Goal: Information Seeking & Learning: Learn about a topic

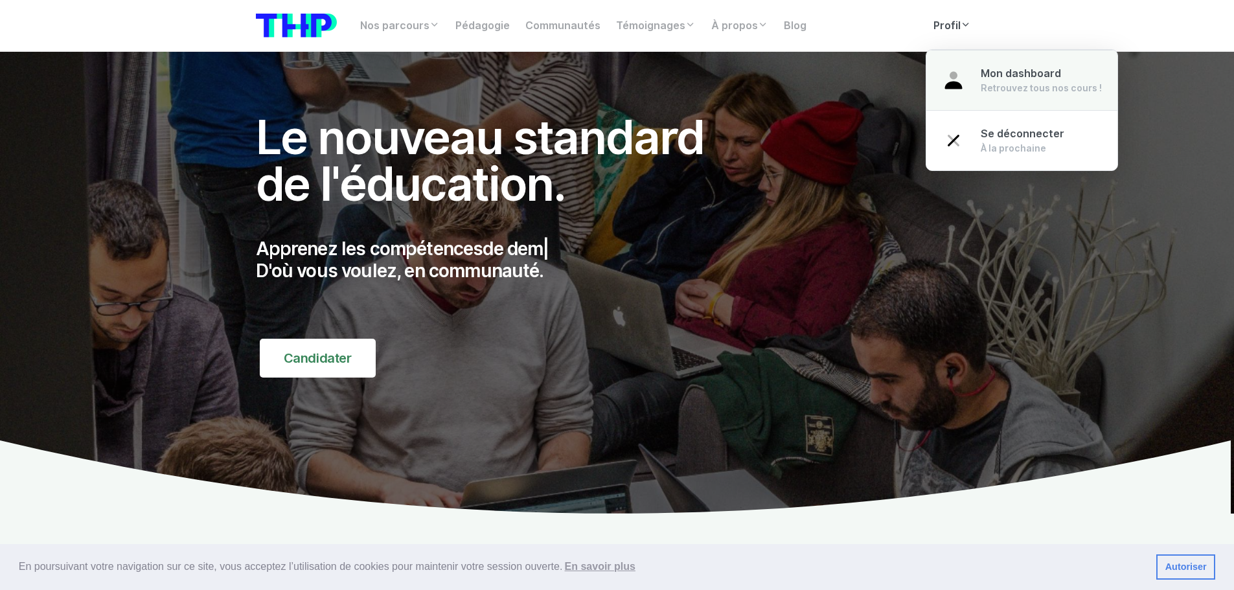
drag, startPoint x: 1000, startPoint y: 70, endPoint x: 919, endPoint y: 143, distance: 109.7
click at [1000, 70] on span "Mon dashboard" at bounding box center [1021, 73] width 80 height 12
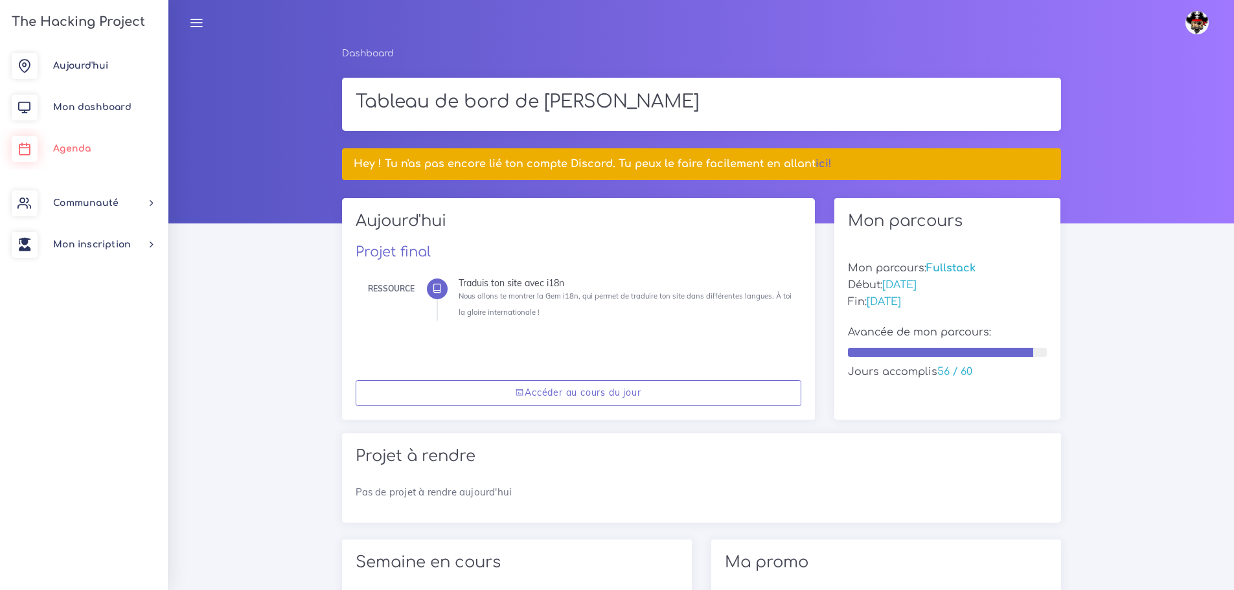
click at [48, 148] on link "Agenda" at bounding box center [84, 148] width 168 height 41
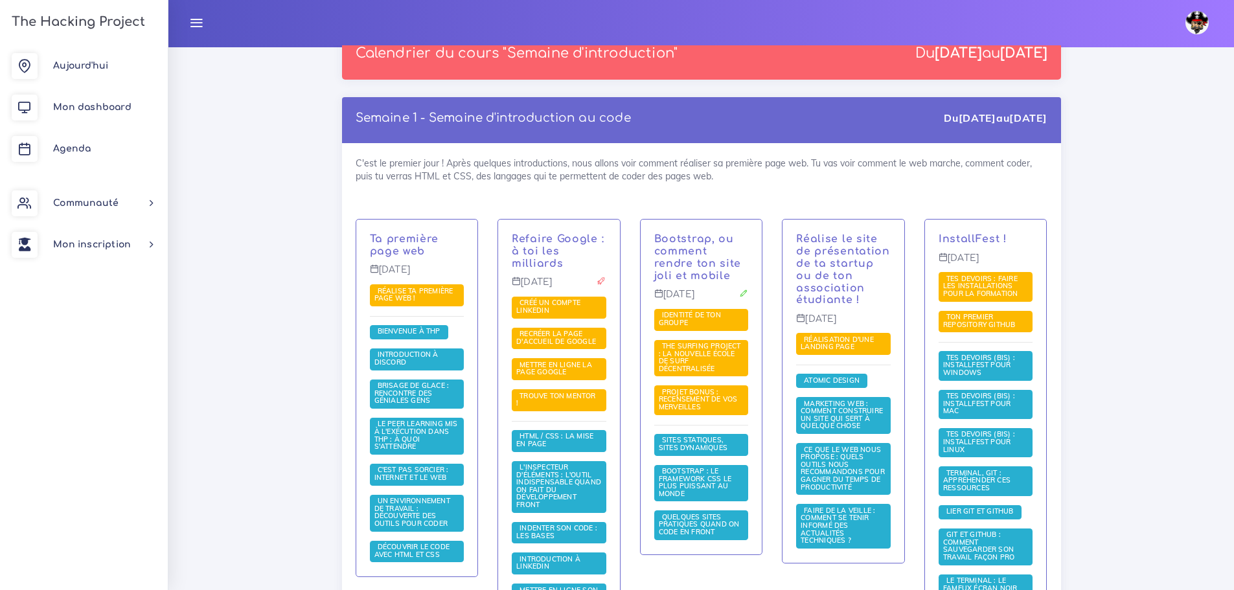
scroll to position [3037, 0]
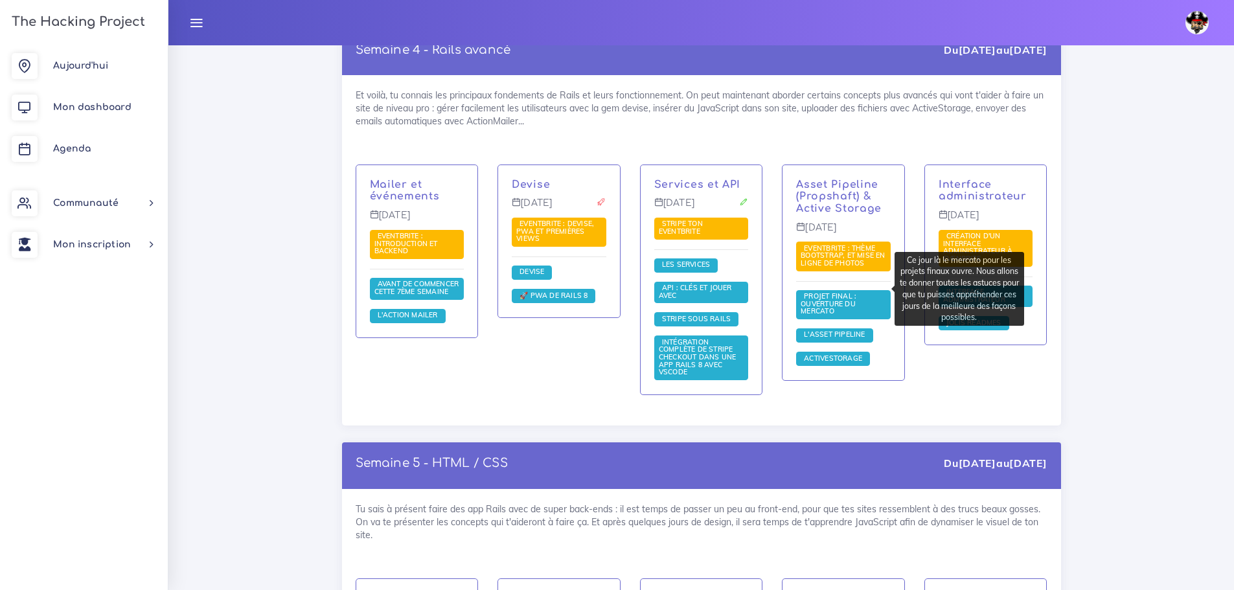
click at [833, 292] on span "Projet final : ouverture du mercato" at bounding box center [829, 304] width 56 height 24
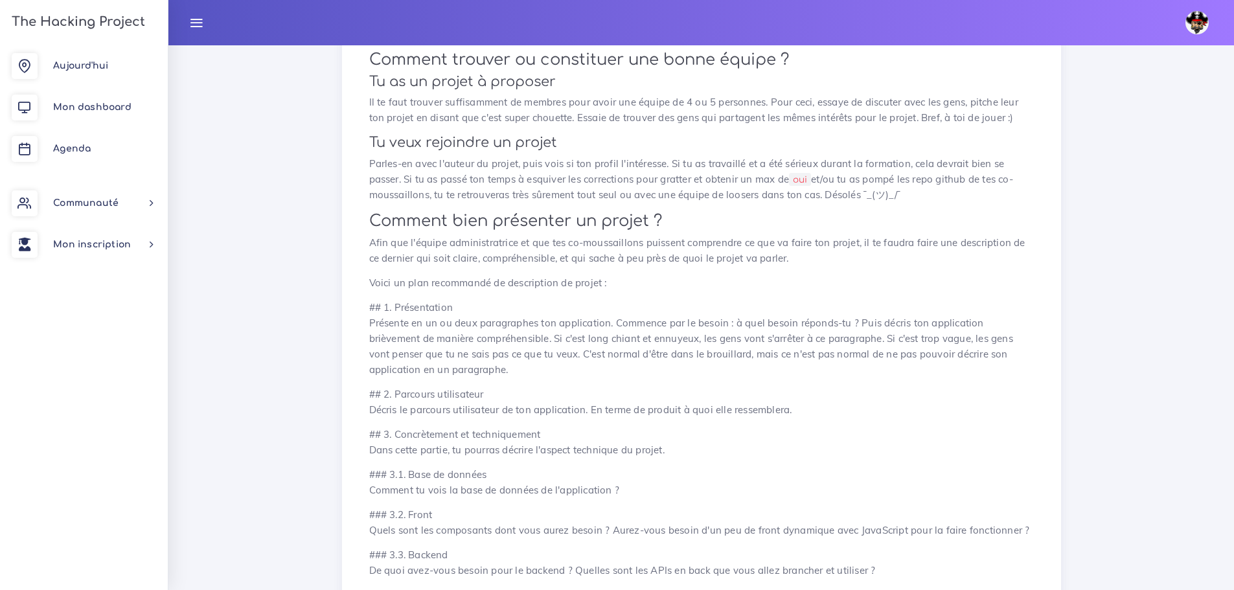
scroll to position [518, 0]
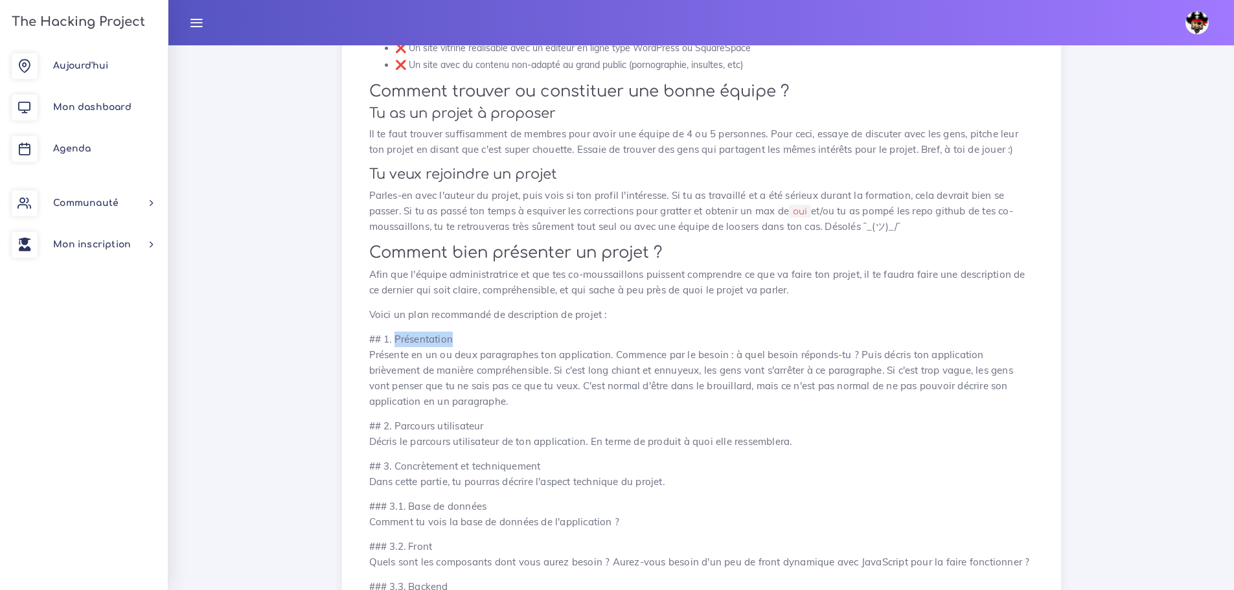
drag, startPoint x: 452, startPoint y: 339, endPoint x: 395, endPoint y: 339, distance: 57.7
click at [395, 339] on p "## 1. Présentation Présente en un ou deux paragraphes ton application. Commence…" at bounding box center [701, 371] width 665 height 78
copy p "Présentation"
drag, startPoint x: 368, startPoint y: 352, endPoint x: 517, endPoint y: 397, distance: 155.8
click at [517, 397] on div "Projet final : ouverture du mercato Ce jour là le mercato pour les projets fina…" at bounding box center [702, 565] width 692 height 1868
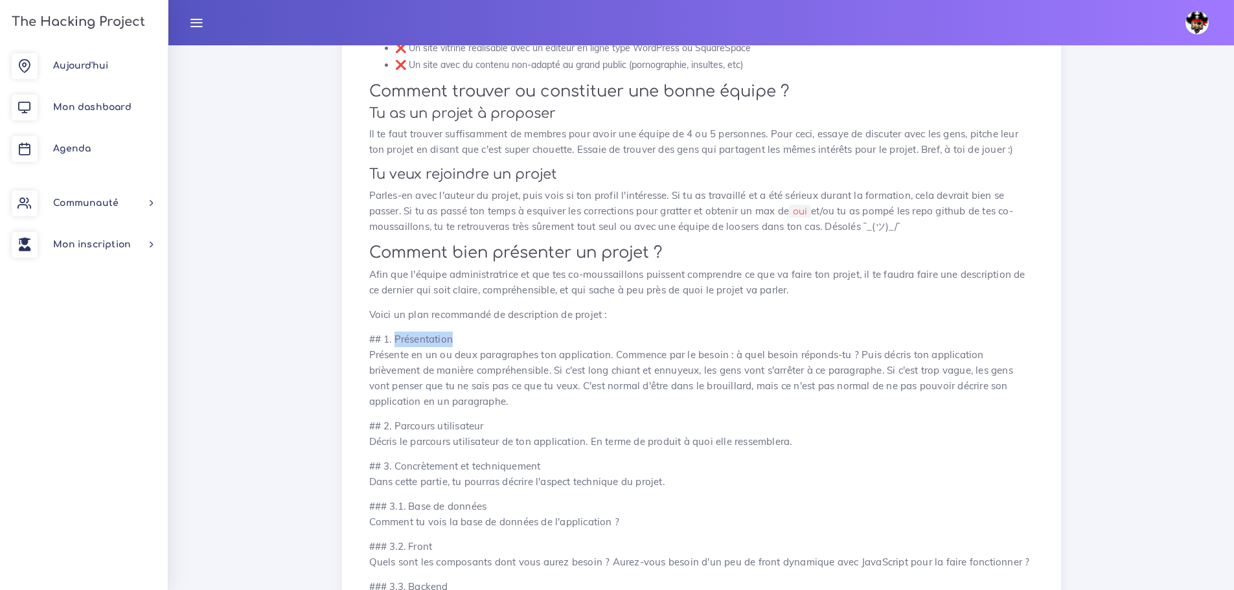
copy p "Présente en un ou deux paragraphes ton application. Commence par le besoin : à …"
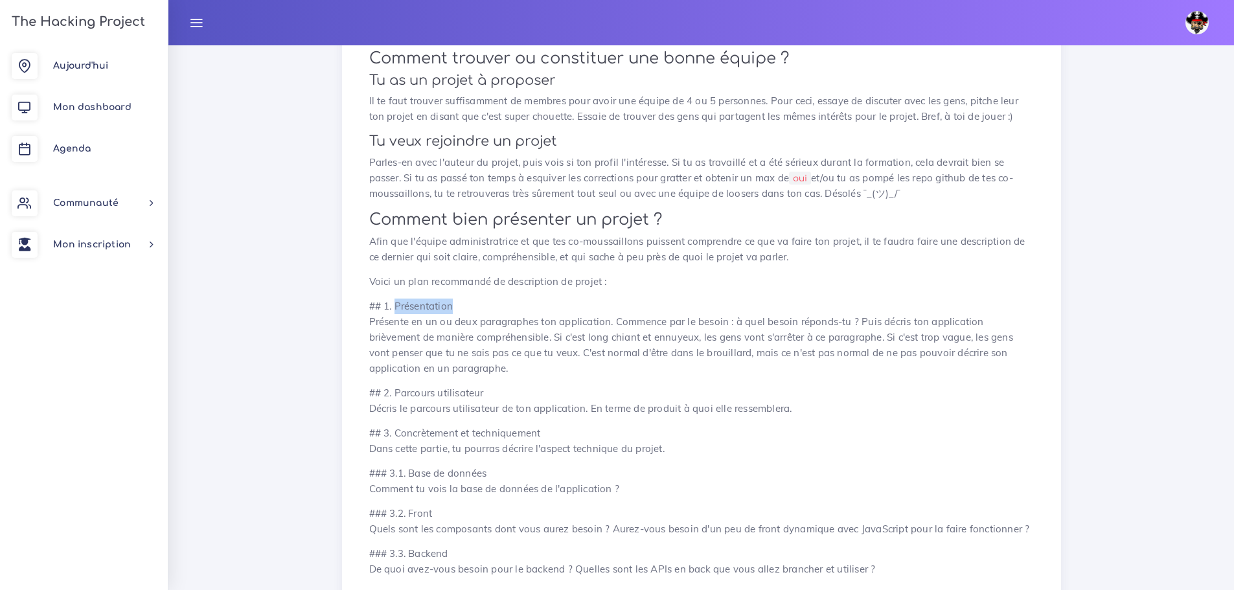
scroll to position [648, 0]
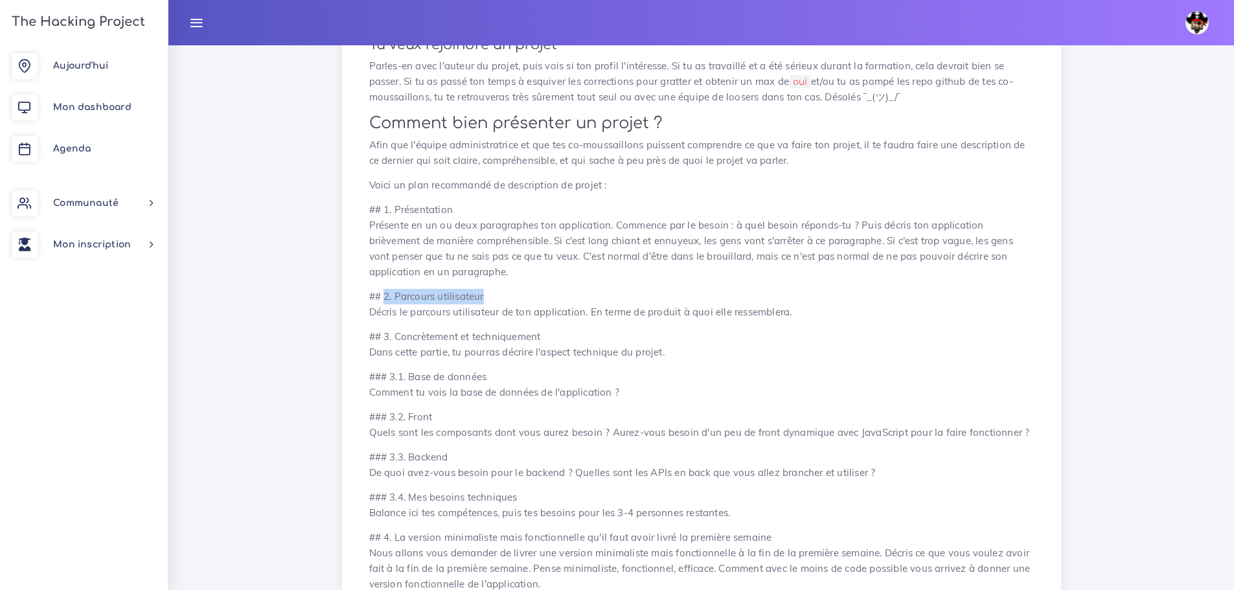
drag, startPoint x: 482, startPoint y: 294, endPoint x: 385, endPoint y: 298, distance: 97.3
click at [385, 298] on p "## 2. Parcours utilisateur Décris le parcours utilisateur de ton application. E…" at bounding box center [701, 304] width 665 height 31
copy p "2. Parcours utilisateur"
click at [477, 295] on p "## 2. Parcours utilisateur Décris le parcours utilisateur de ton application. E…" at bounding box center [701, 304] width 665 height 31
click at [504, 303] on p "## 2. Parcours utilisateur Décris le parcours utilisateur de ton application. E…" at bounding box center [701, 304] width 665 height 31
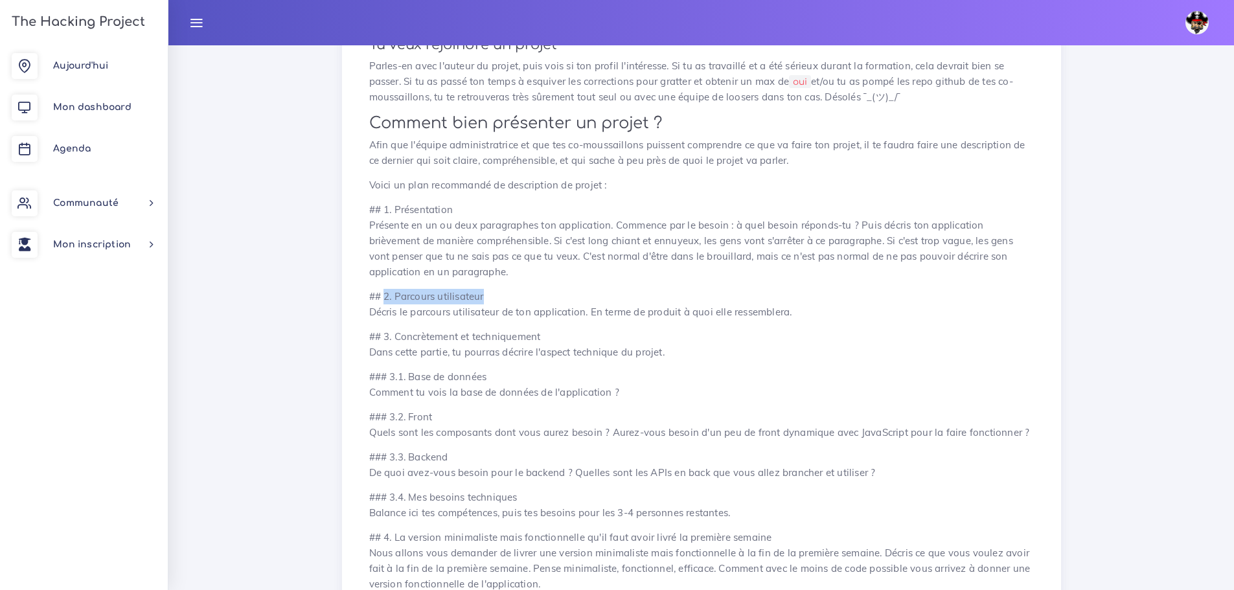
click at [494, 296] on p "## 2. Parcours utilisateur Décris le parcours utilisateur de ton application. E…" at bounding box center [701, 304] width 665 height 31
click at [430, 292] on p "## 2. Parcours utilisateur Décris le parcours utilisateur de ton application. E…" at bounding box center [701, 304] width 665 height 31
click at [364, 257] on div "Projet final : ouverture du mercato Ce jour là le mercato pour les projets fina…" at bounding box center [702, 436] width 692 height 1868
drag, startPoint x: 469, startPoint y: 295, endPoint x: 395, endPoint y: 295, distance: 73.9
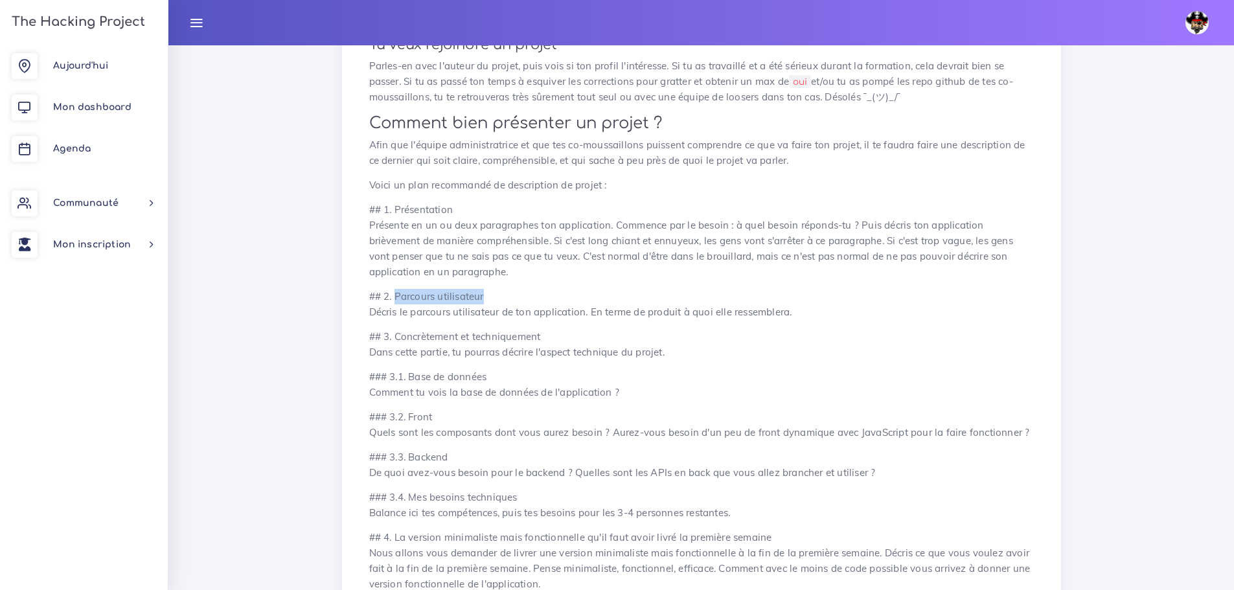
click at [395, 295] on p "## 2. Parcours utilisateur Décris le parcours utilisateur de ton application. E…" at bounding box center [701, 304] width 665 height 31
copy p "Parcours utilisateur"
drag, startPoint x: 369, startPoint y: 312, endPoint x: 828, endPoint y: 311, distance: 458.7
click at [828, 311] on p "## 2. Parcours utilisateur Décris le parcours utilisateur de ton application. E…" at bounding box center [701, 304] width 665 height 31
copy p "Décris le parcours utilisateur de ton application. En terme de produit à quoi e…"
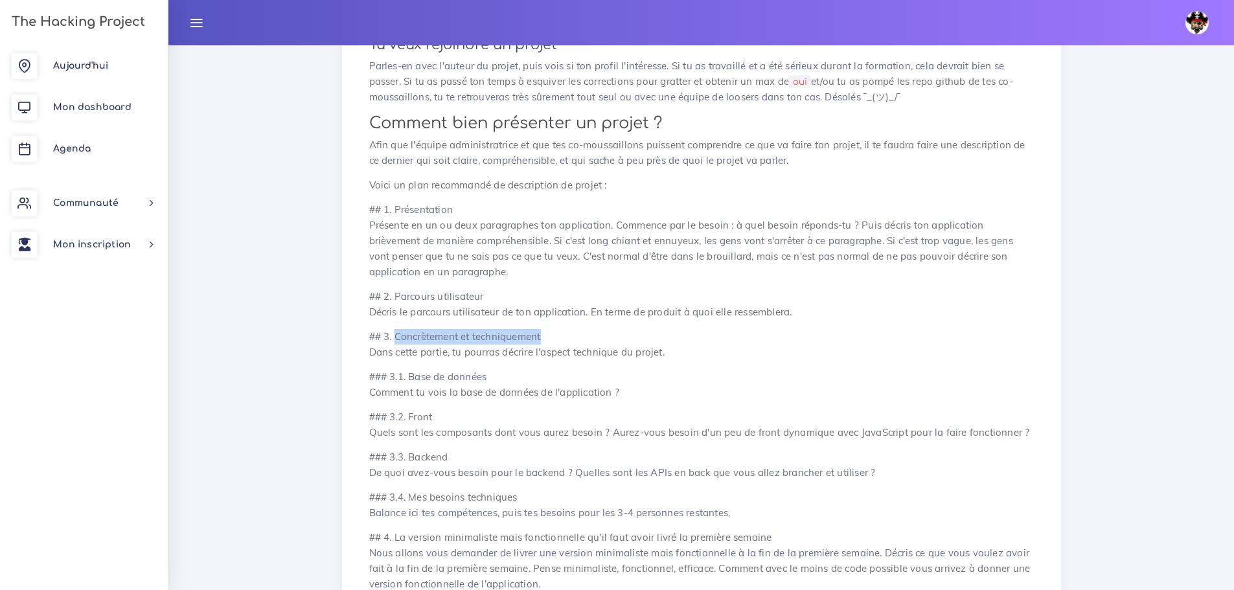
drag, startPoint x: 547, startPoint y: 339, endPoint x: 395, endPoint y: 340, distance: 152.3
click at [395, 340] on p "## 3. Concrètement et techniquement Dans cette partie, tu pourras décrire l'asp…" at bounding box center [701, 344] width 665 height 31
copy p "Concrètement et techniquement"
drag, startPoint x: 367, startPoint y: 353, endPoint x: 690, endPoint y: 349, distance: 322.7
click at [690, 349] on div "Projet final : ouverture du mercato Ce jour là le mercato pour les projets fina…" at bounding box center [702, 436] width 692 height 1868
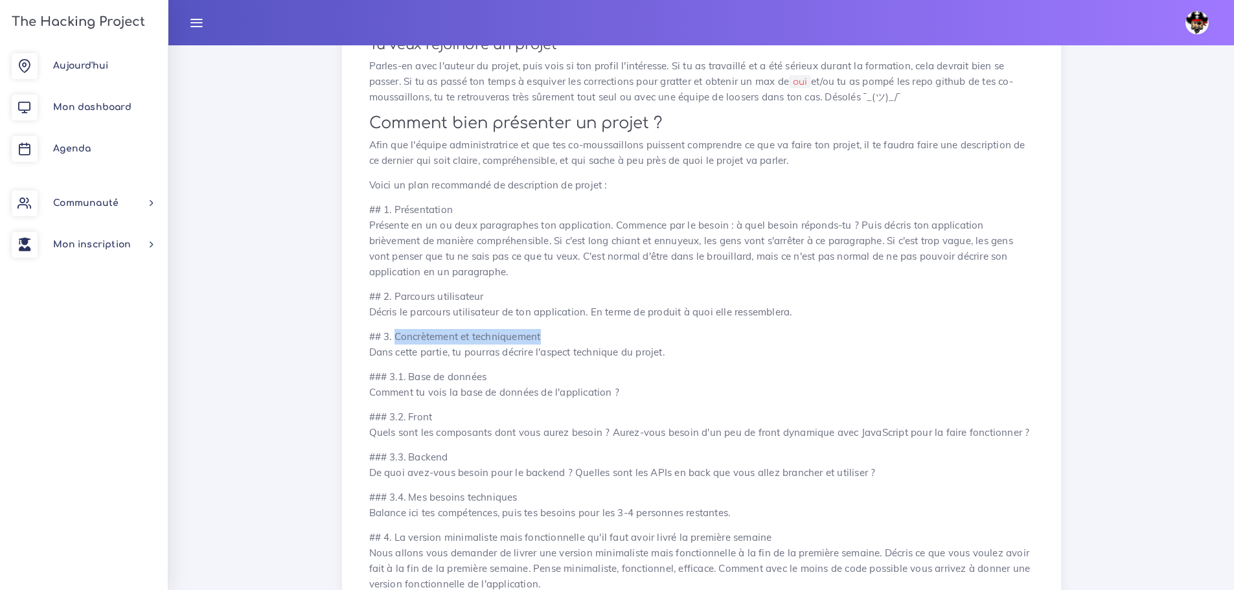
copy p "Dans cette partie, tu pourras décrire l'aspect technique du projet."
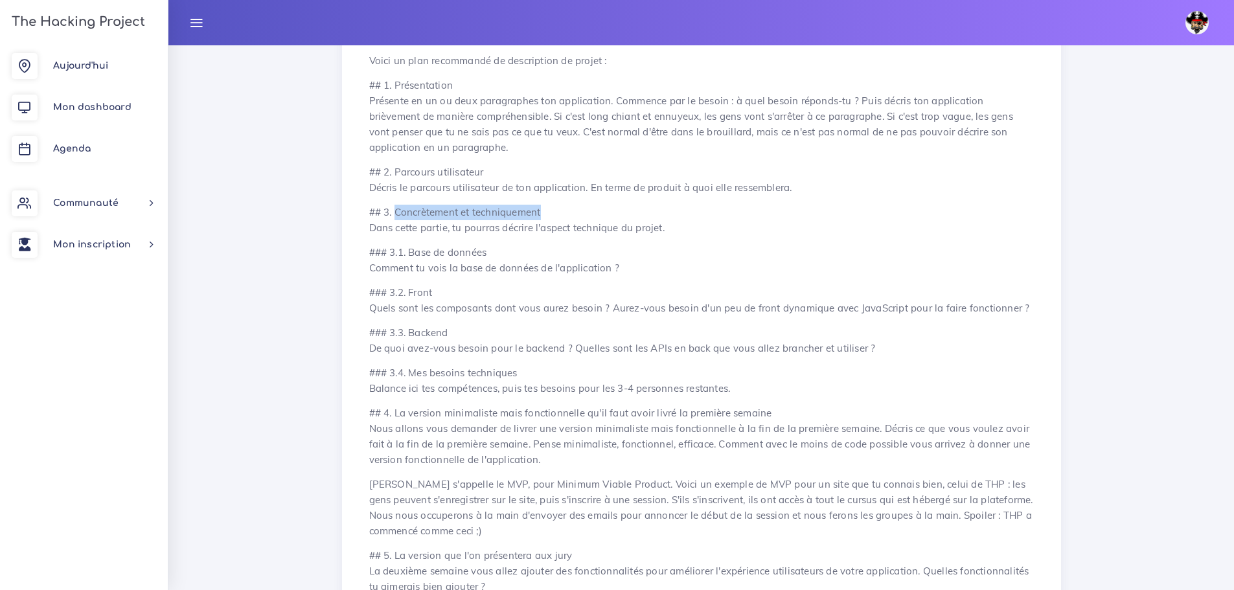
scroll to position [777, 0]
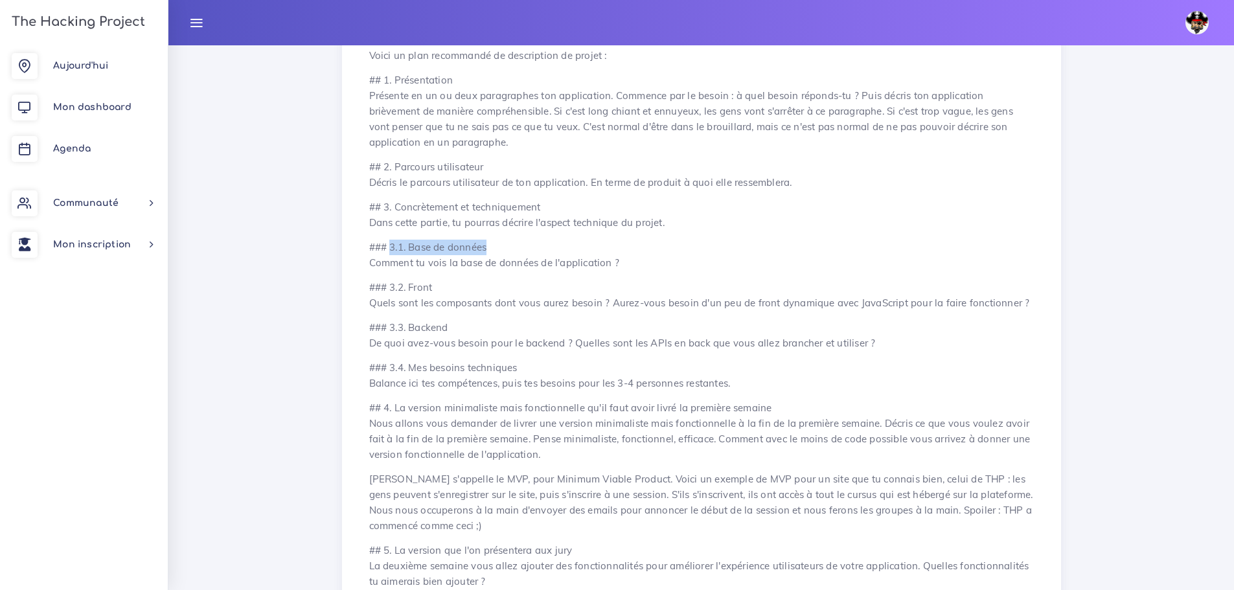
drag, startPoint x: 497, startPoint y: 247, endPoint x: 391, endPoint y: 248, distance: 105.6
click at [391, 248] on p "### 3.1. Base de données Comment tu vois la base de données de l'application ?" at bounding box center [701, 255] width 665 height 31
copy p "3.1. Base de données"
drag, startPoint x: 600, startPoint y: 264, endPoint x: 371, endPoint y: 260, distance: 228.7
click at [371, 260] on p "### 3.1. Base de données Comment tu vois la base de données de l'application ?" at bounding box center [701, 255] width 665 height 31
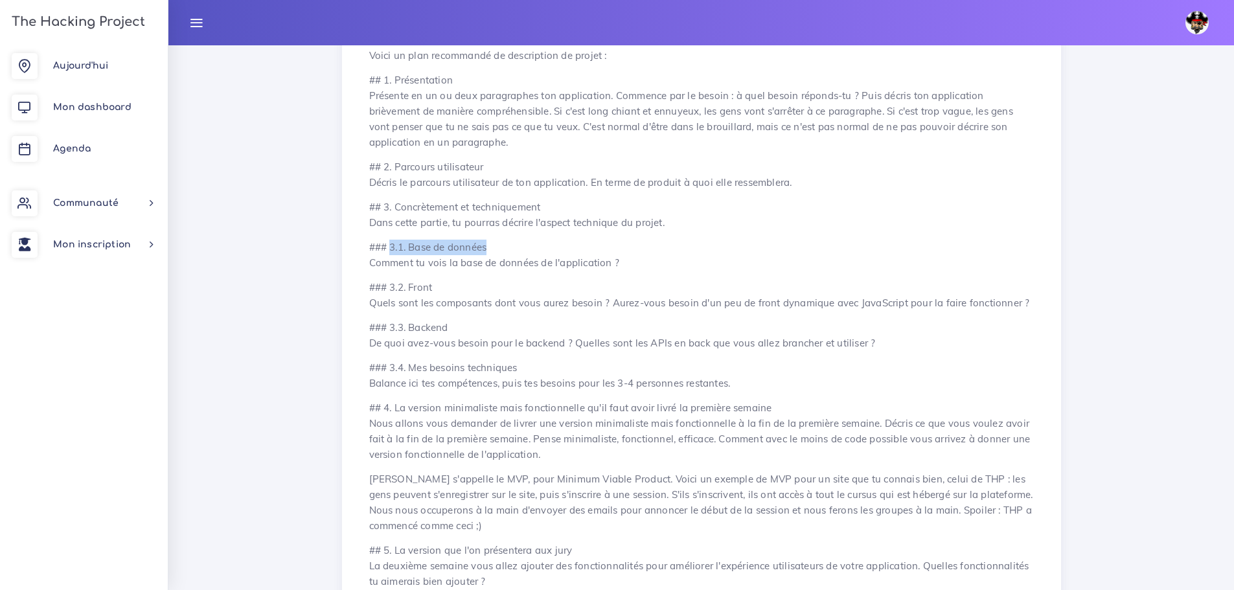
copy p "Comment tu vois la base de données de l'application ?"
drag, startPoint x: 441, startPoint y: 290, endPoint x: 389, endPoint y: 286, distance: 52.0
click at [389, 286] on p "### 3.2. Front Quels sont les composants dont vous aurez besoin ? Aurez-vous be…" at bounding box center [701, 295] width 665 height 31
copy p "3.2. Front"
drag, startPoint x: 371, startPoint y: 304, endPoint x: 1034, endPoint y: 305, distance: 663.4
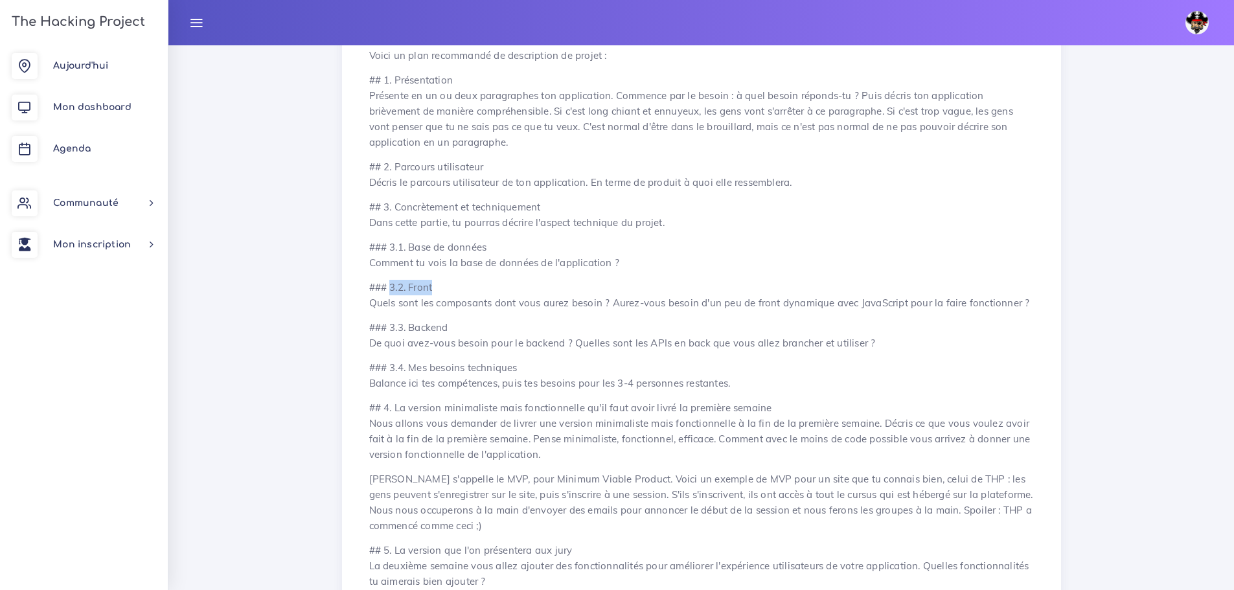
click at [1034, 305] on div "Projet final : ouverture du mercato Ce jour là le mercato pour les projets fina…" at bounding box center [702, 306] width 692 height 1868
drag, startPoint x: 455, startPoint y: 323, endPoint x: 390, endPoint y: 323, distance: 64.8
click at [390, 323] on p "### 3.3. Backend De quoi avez-vous besoin pour le backend ? Quelles sont les AP…" at bounding box center [701, 335] width 665 height 31
drag, startPoint x: 366, startPoint y: 341, endPoint x: 902, endPoint y: 347, distance: 536.5
click at [902, 347] on div "Projet final : ouverture du mercato Ce jour là le mercato pour les projets fina…" at bounding box center [702, 306] width 692 height 1868
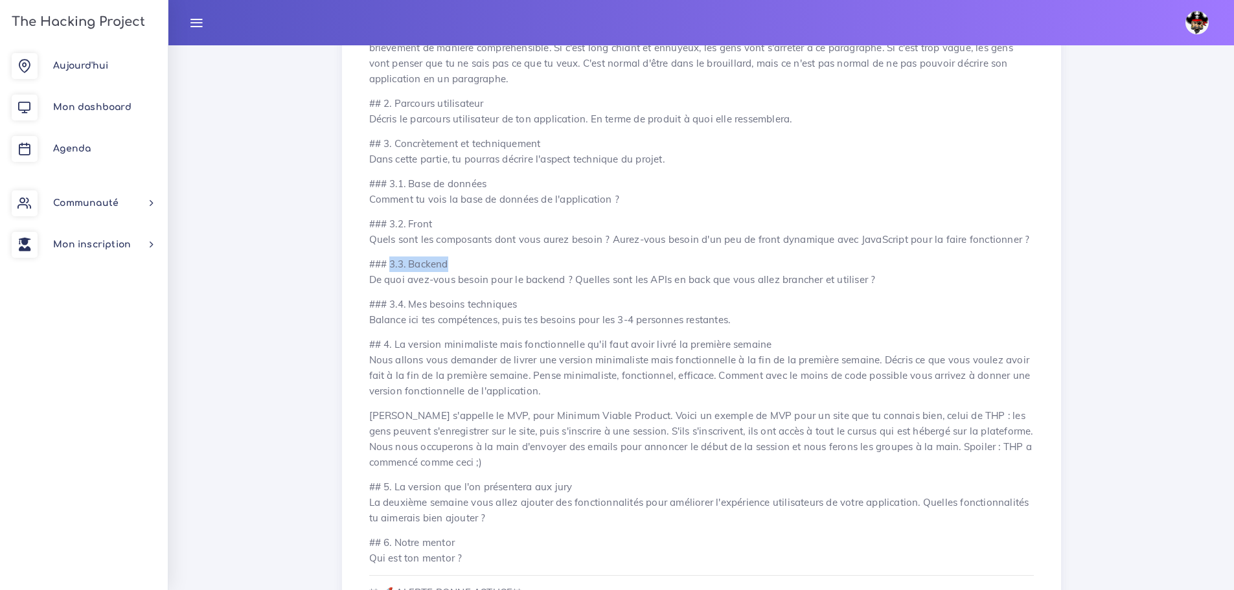
scroll to position [842, 0]
drag, startPoint x: 527, startPoint y: 304, endPoint x: 392, endPoint y: 306, distance: 135.4
click at [392, 306] on p "### 3.4. Mes besoins techniques Balance ici tes compétences, puis tes besoins p…" at bounding box center [701, 310] width 665 height 31
drag, startPoint x: 367, startPoint y: 315, endPoint x: 771, endPoint y: 318, distance: 404.3
click at [771, 318] on div "Projet final : ouverture du mercato Ce jour là le mercato pour les projets fina…" at bounding box center [702, 241] width 692 height 1868
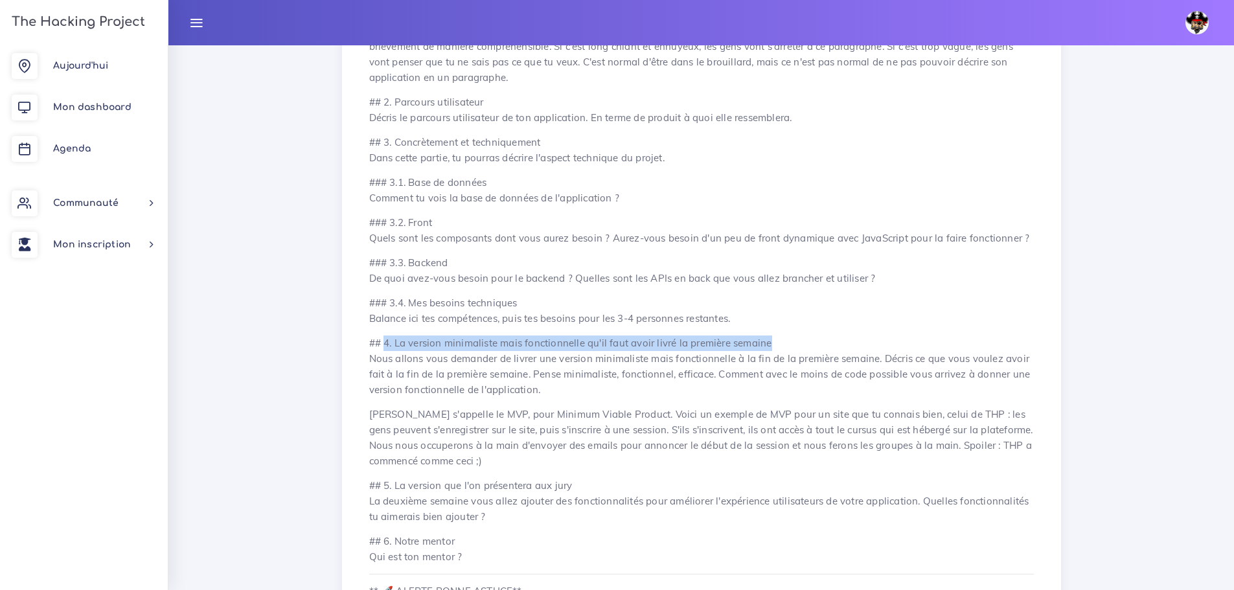
drag, startPoint x: 384, startPoint y: 343, endPoint x: 781, endPoint y: 346, distance: 396.5
click at [781, 346] on p "## 4. La version minimaliste mais fonctionnelle qu'il faut avoir livré la premi…" at bounding box center [701, 367] width 665 height 62
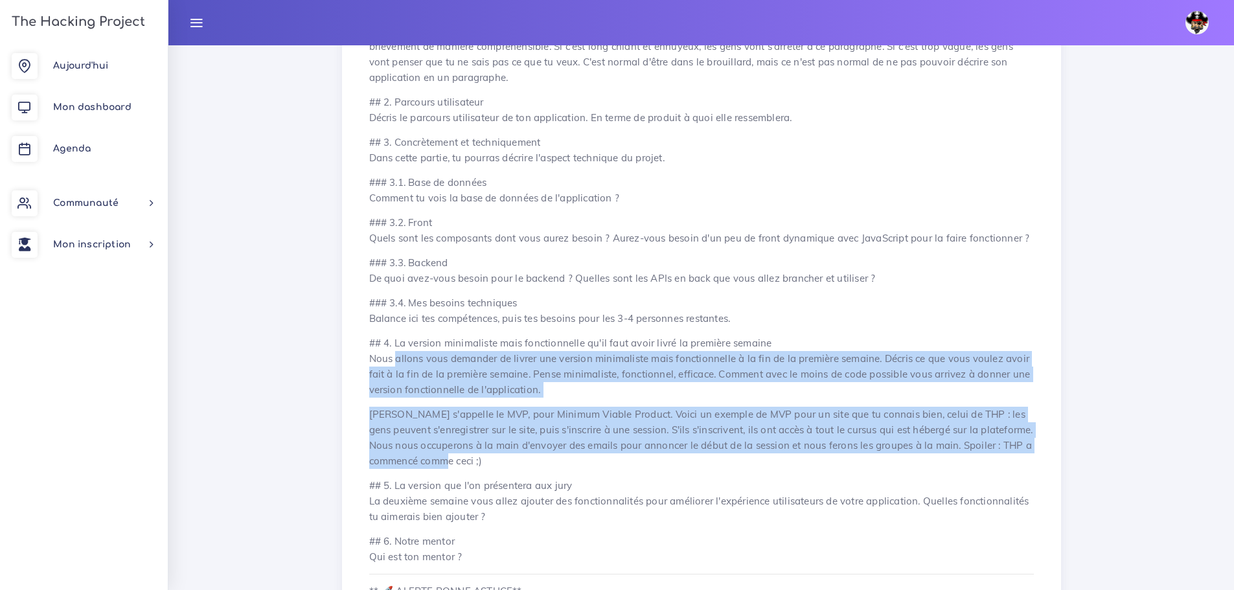
drag, startPoint x: 366, startPoint y: 358, endPoint x: 444, endPoint y: 461, distance: 128.9
click at [444, 461] on div "Projet final : ouverture du mercato Ce jour là le mercato pour les projets fina…" at bounding box center [702, 241] width 692 height 1868
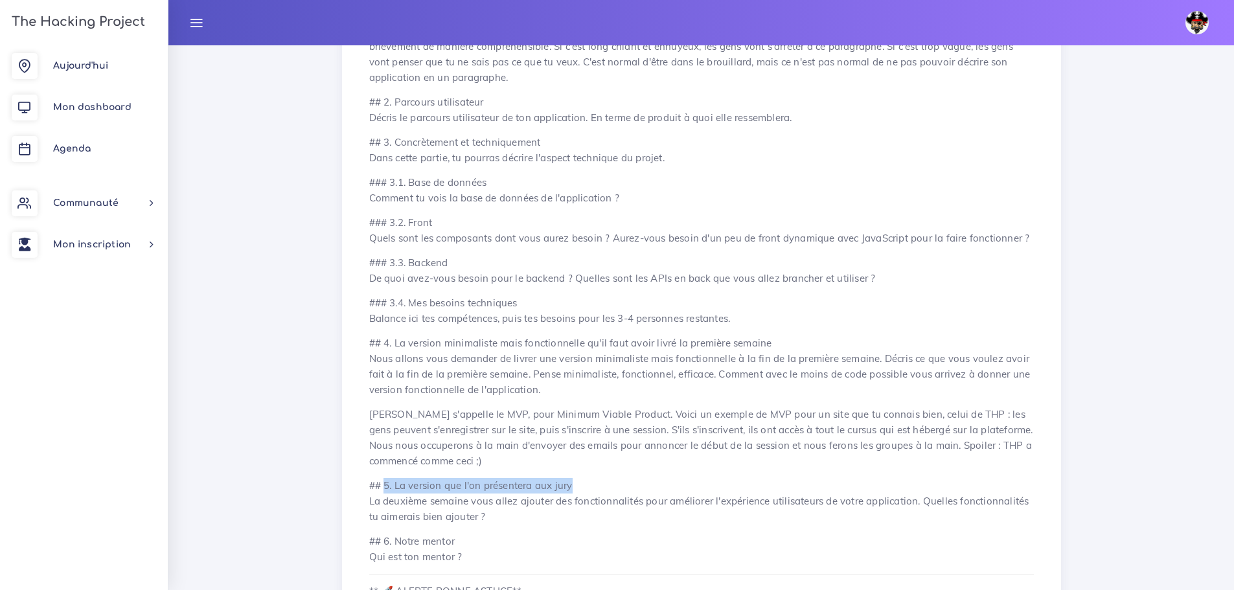
drag, startPoint x: 385, startPoint y: 485, endPoint x: 589, endPoint y: 490, distance: 204.1
click at [589, 490] on p "## 5. La version que l'on présentera aux jury La deuxième semaine vous allez aj…" at bounding box center [701, 501] width 665 height 47
drag, startPoint x: 365, startPoint y: 503, endPoint x: 516, endPoint y: 514, distance: 150.8
click at [516, 514] on div "Projet final : ouverture du mercato Ce jour là le mercato pour les projets fina…" at bounding box center [702, 241] width 692 height 1868
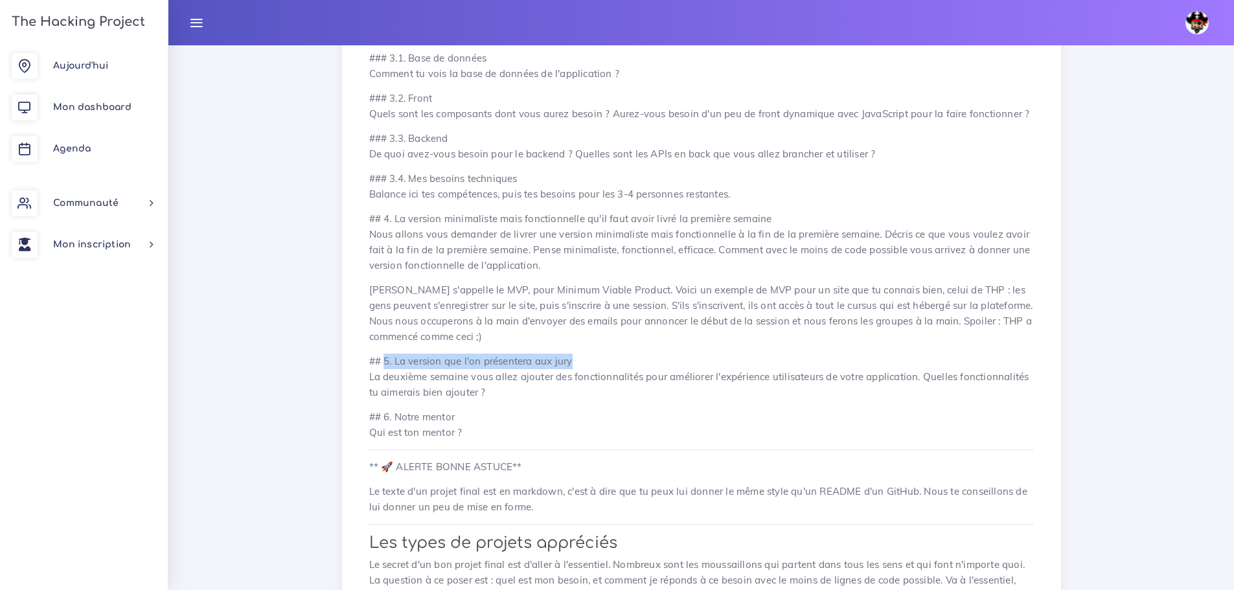
scroll to position [972, 0]
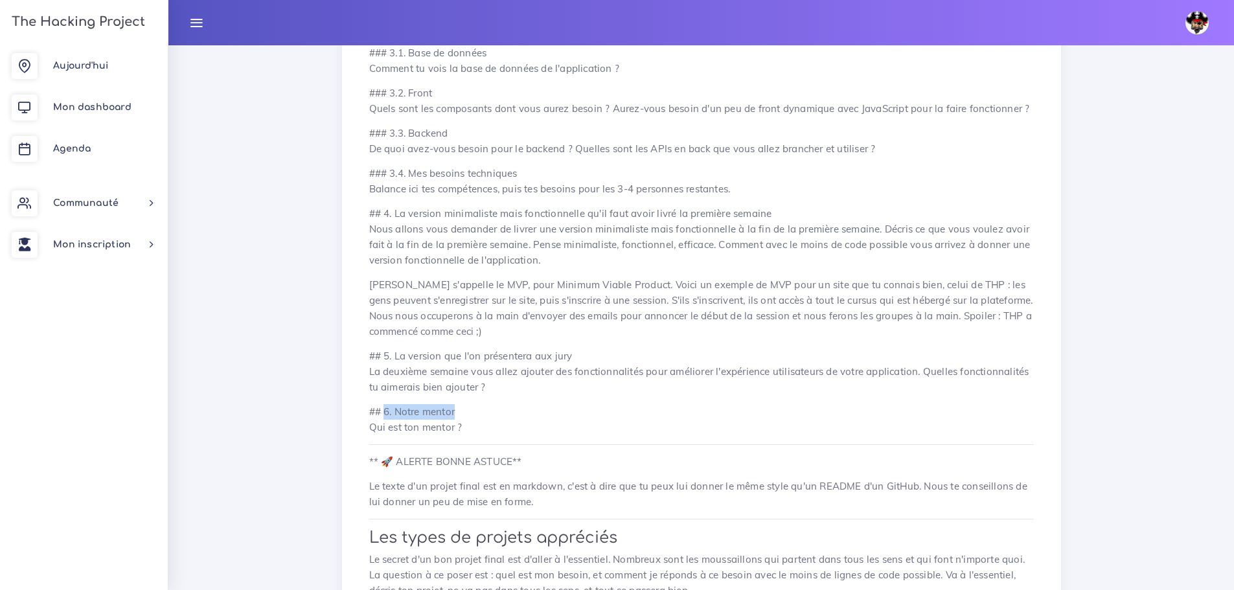
drag, startPoint x: 428, startPoint y: 411, endPoint x: 384, endPoint y: 410, distance: 44.1
click at [384, 410] on p "## 6. Notre mentor Qui est ton mentor ?" at bounding box center [701, 419] width 665 height 31
drag, startPoint x: 474, startPoint y: 428, endPoint x: 370, endPoint y: 430, distance: 103.7
click at [370, 430] on p "## 6. Notre mentor Qui est ton mentor ?" at bounding box center [701, 419] width 665 height 31
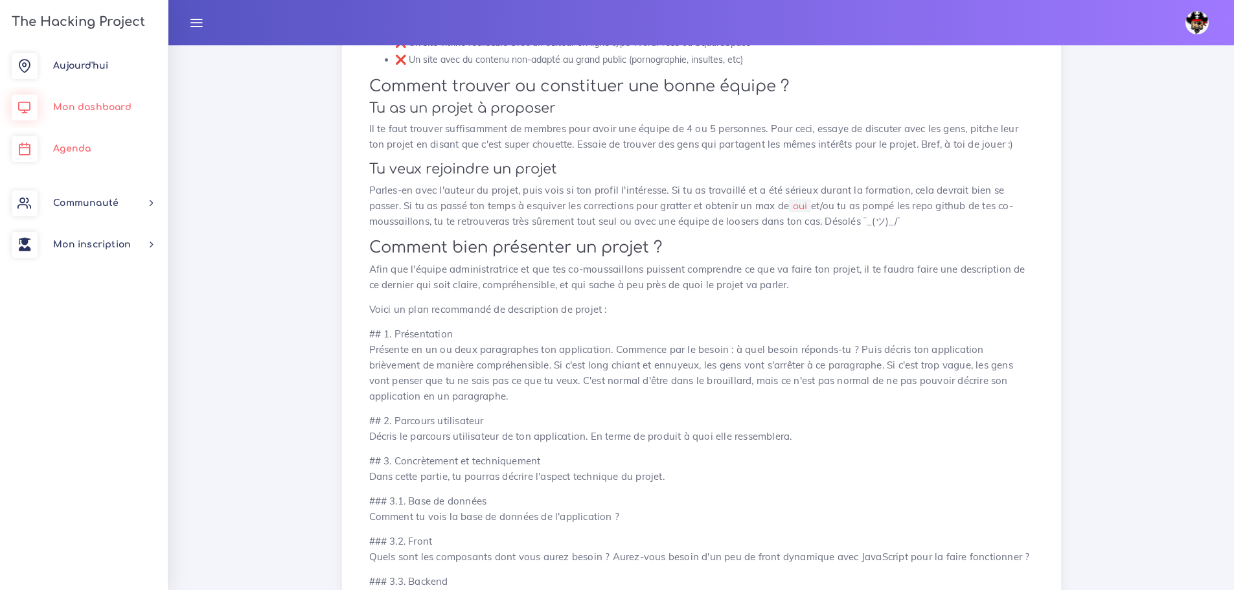
scroll to position [324, 0]
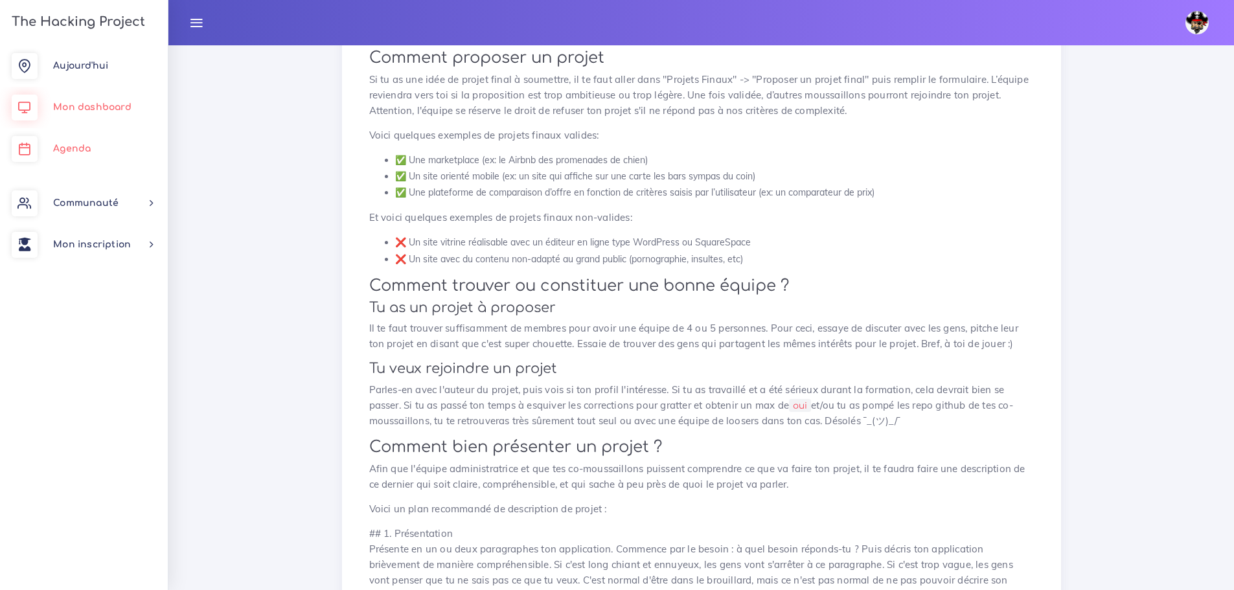
drag, startPoint x: 84, startPoint y: 108, endPoint x: 129, endPoint y: 139, distance: 54.5
click at [84, 108] on span "Mon dashboard" at bounding box center [92, 107] width 78 height 10
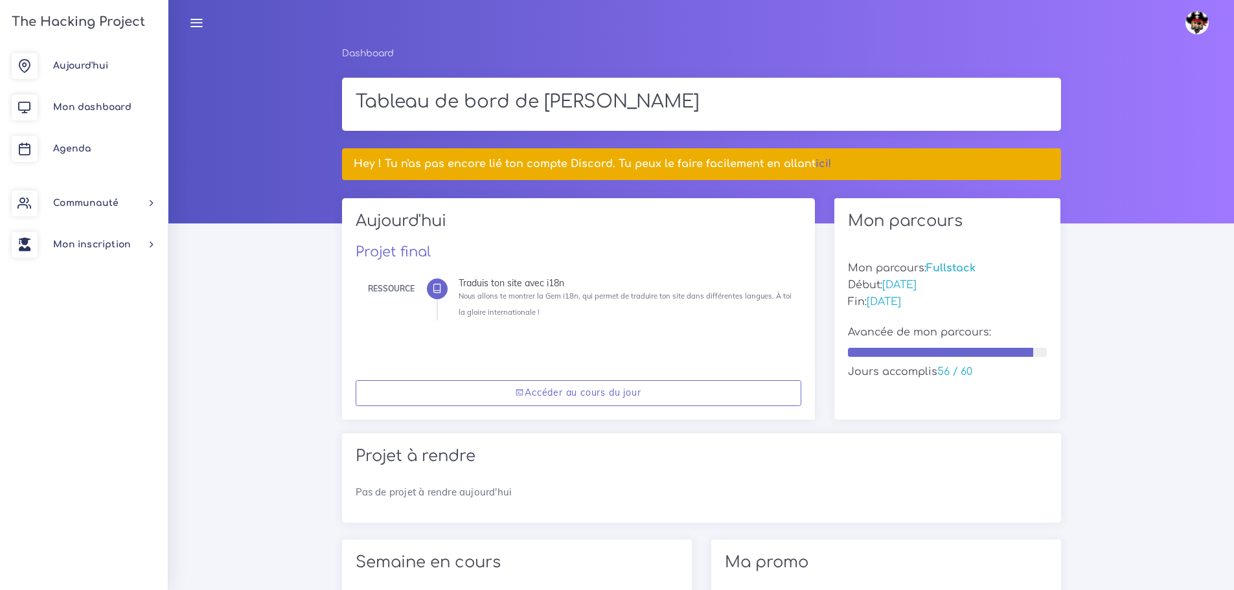
click at [60, 150] on span "Agenda" at bounding box center [72, 149] width 38 height 10
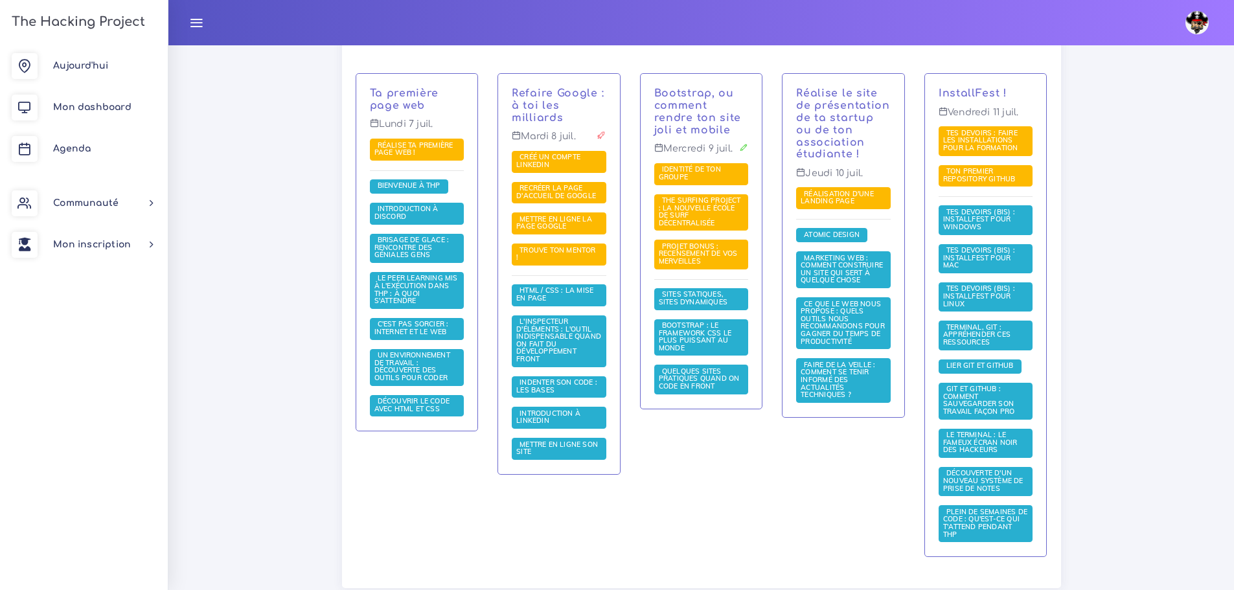
scroll to position [324, 0]
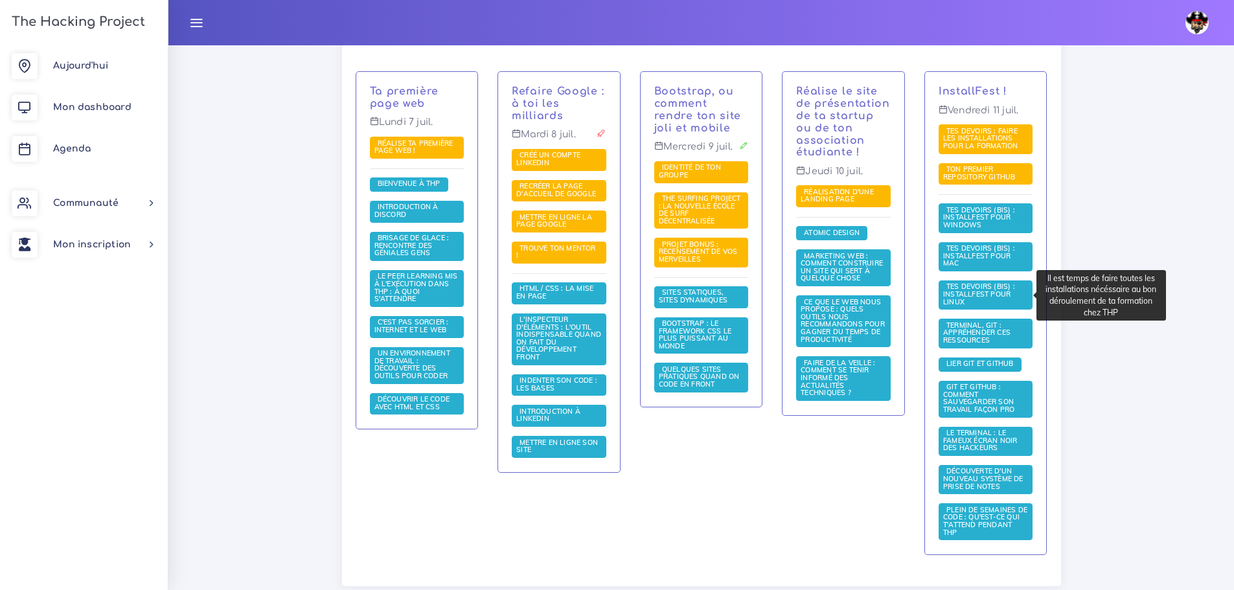
click at [977, 292] on span "Tes devoirs (bis) : Installfest pour Linux" at bounding box center [979, 294] width 72 height 24
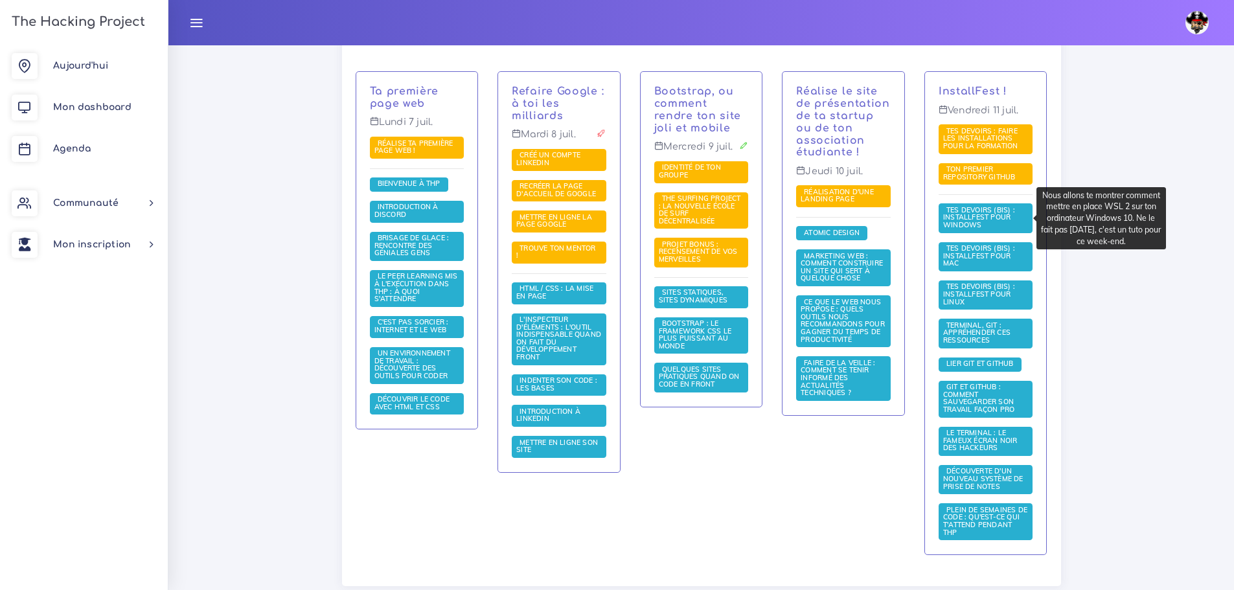
click at [989, 216] on span "Tes devoirs (bis) : Installfest pour Windows" at bounding box center [979, 217] width 72 height 24
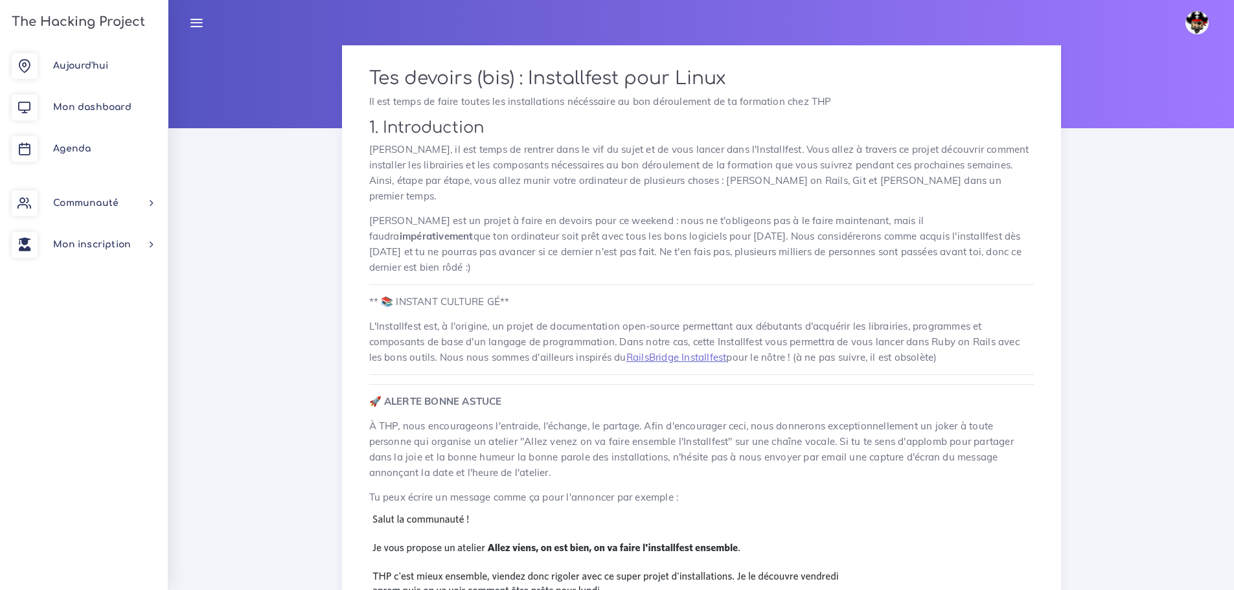
scroll to position [130, 0]
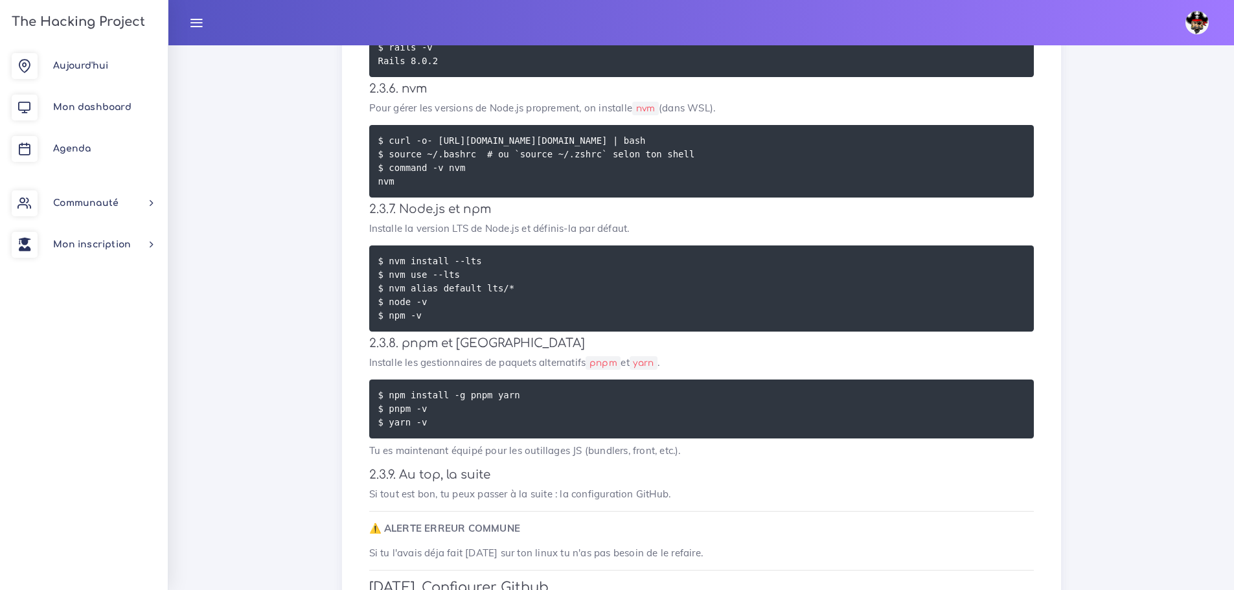
scroll to position [3593, 0]
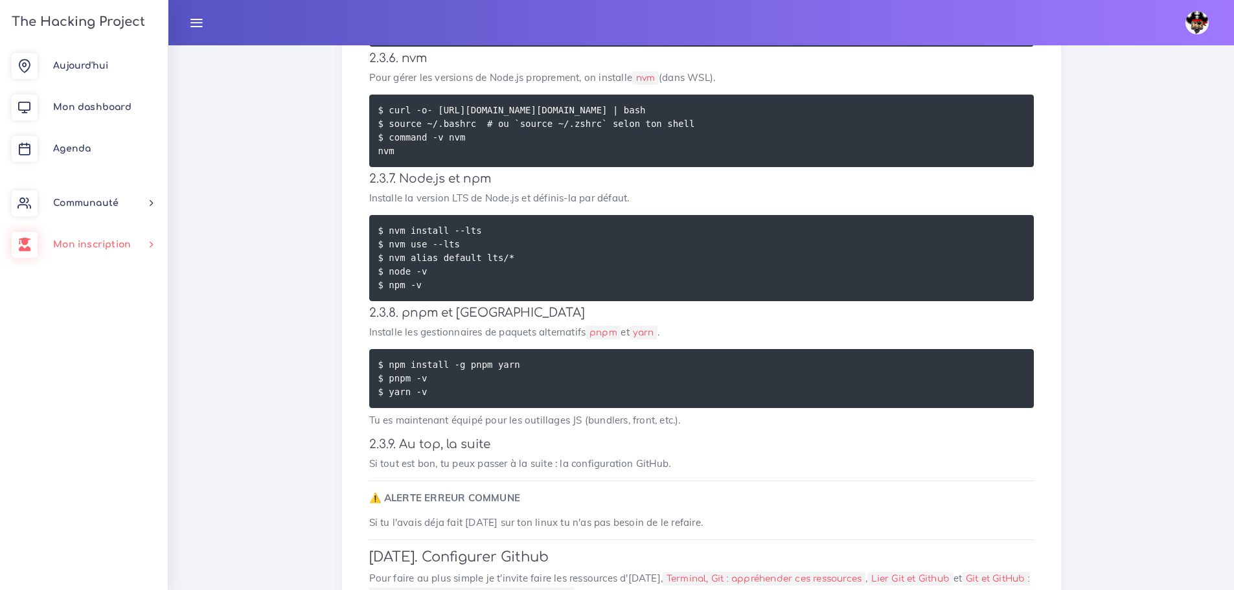
click at [78, 246] on span "Mon inscription" at bounding box center [92, 245] width 78 height 10
drag, startPoint x: 89, startPoint y: 357, endPoint x: 198, endPoint y: 352, distance: 108.3
click at [91, 357] on link "Modalités" at bounding box center [81, 364] width 168 height 29
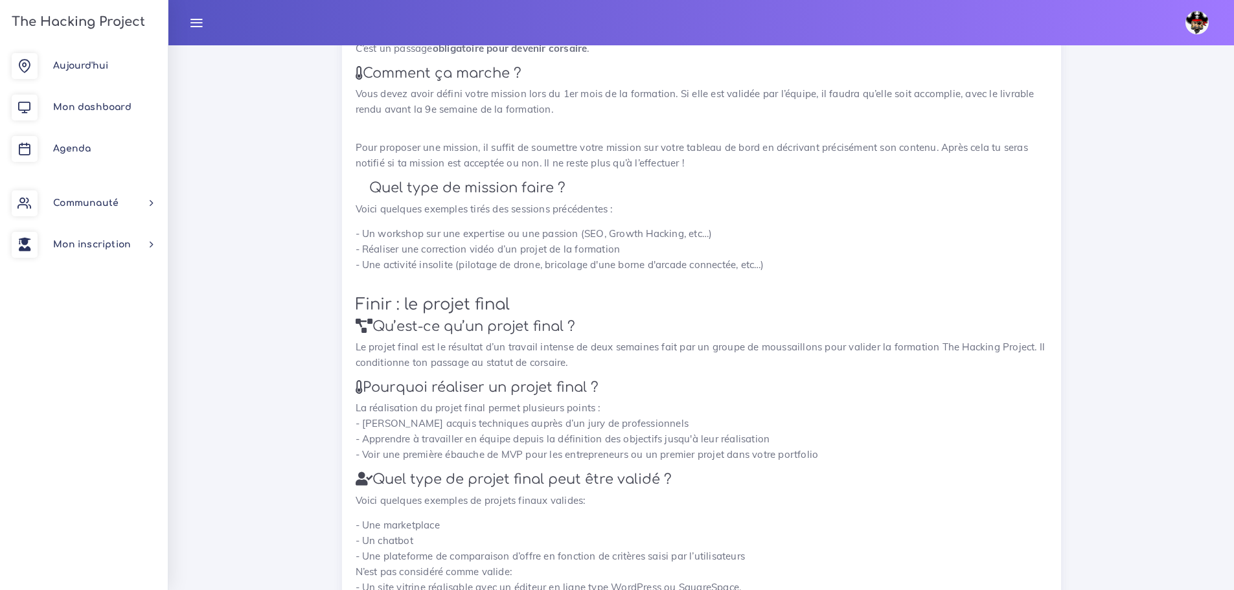
scroll to position [1170, 0]
